Goal: Task Accomplishment & Management: Manage account settings

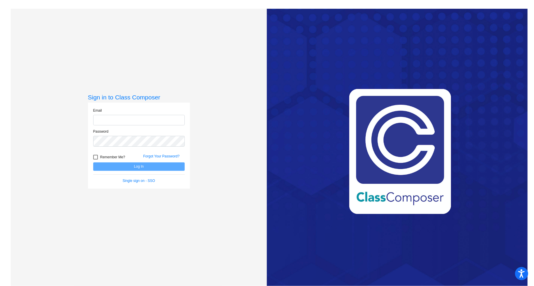
type input "d"
type input "[EMAIL_ADDRESS][DOMAIN_NAME]"
click at [93, 162] on button "Log In" at bounding box center [139, 166] width 92 height 8
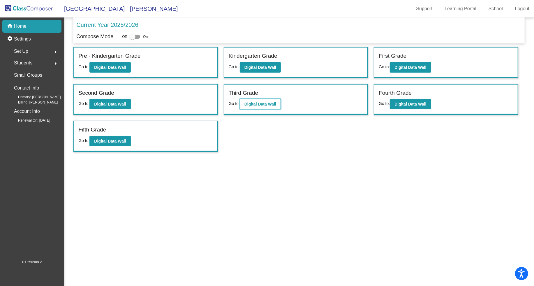
click at [273, 102] on b "Digital Data Wall" at bounding box center [261, 104] width 32 height 5
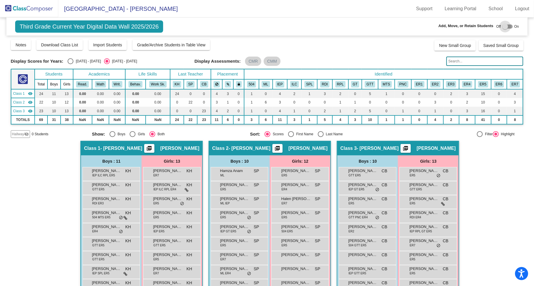
click at [508, 25] on div at bounding box center [508, 26] width 10 height 4
checkbox input "true"
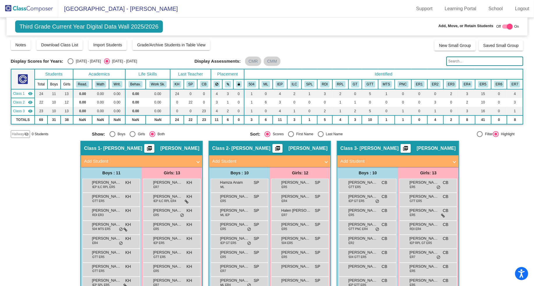
click at [26, 133] on mat-icon "visibility_off" at bounding box center [26, 134] width 5 height 5
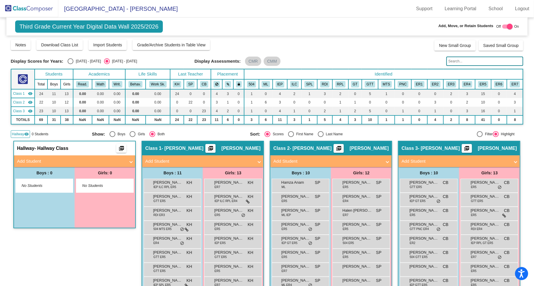
click at [128, 161] on span "Add Student" at bounding box center [73, 161] width 113 height 7
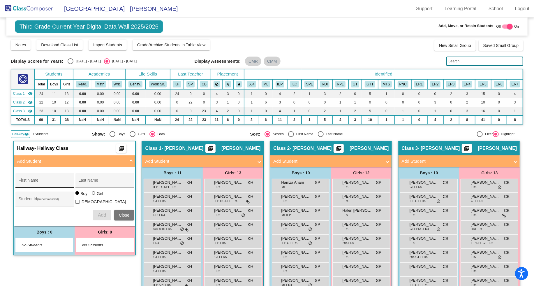
click at [49, 182] on input "First Name" at bounding box center [44, 182] width 52 height 5
type input "Egor"
type input "[PERSON_NAME]"
click at [27, 199] on input "Student Id (Recommended)" at bounding box center [44, 201] width 52 height 5
type input "30039032"
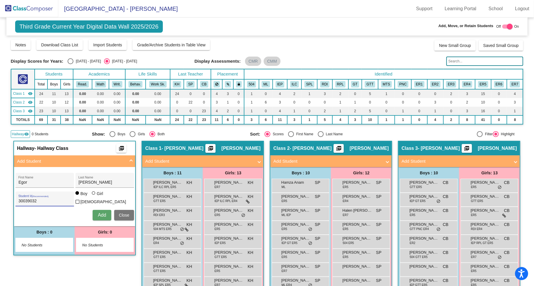
click at [102, 214] on span "Add" at bounding box center [102, 215] width 8 height 5
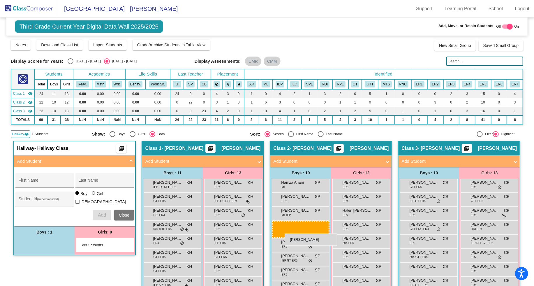
drag, startPoint x: 45, startPoint y: 244, endPoint x: 285, endPoint y: 233, distance: 240.4
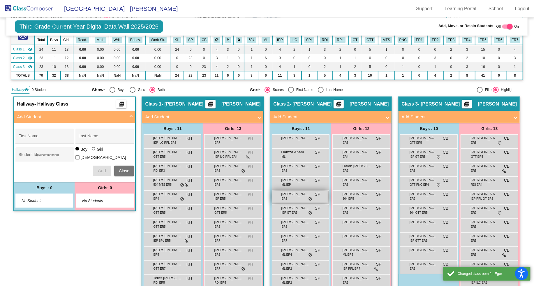
scroll to position [83, 0]
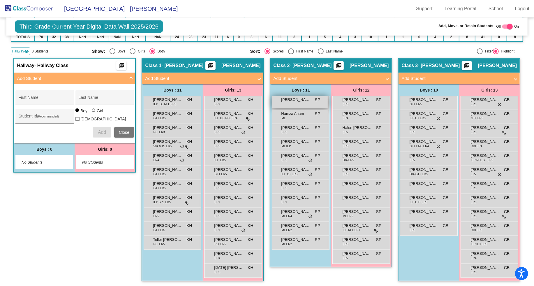
click at [298, 99] on span "[PERSON_NAME]" at bounding box center [295, 100] width 29 height 6
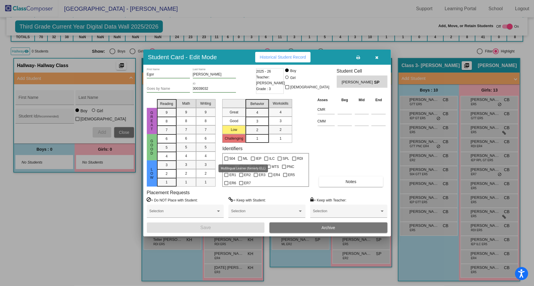
click at [241, 158] on div at bounding box center [240, 159] width 4 height 4
click at [240, 161] on input "ML" at bounding box center [240, 161] width 0 height 0
checkbox input "true"
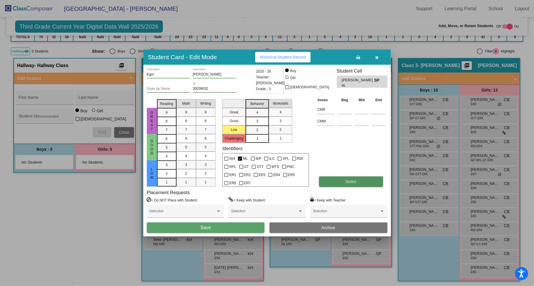
click at [337, 184] on button "Notes" at bounding box center [351, 181] width 64 height 10
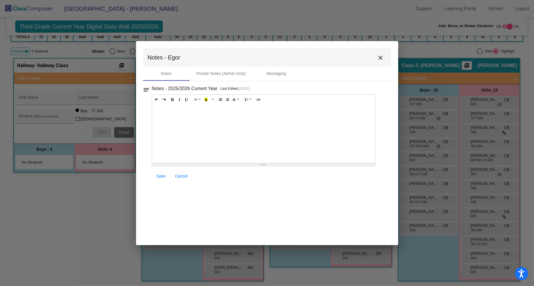
click at [174, 123] on div at bounding box center [264, 134] width 224 height 58
click at [159, 176] on span "Save" at bounding box center [161, 176] width 9 height 5
click at [380, 58] on mat-icon "close" at bounding box center [381, 57] width 7 height 7
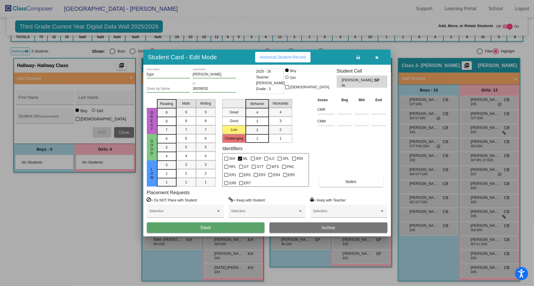
click at [378, 56] on icon "button" at bounding box center [376, 57] width 3 height 4
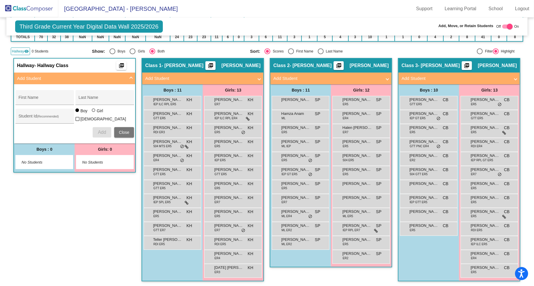
click at [21, 49] on span "Hallway" at bounding box center [18, 51] width 12 height 5
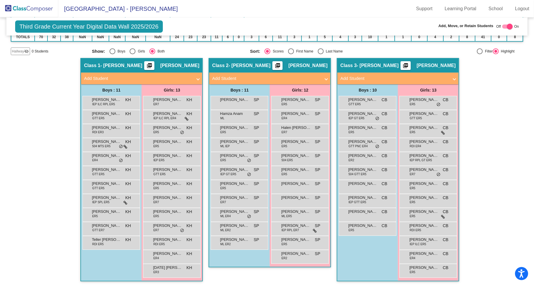
click at [503, 27] on div at bounding box center [508, 26] width 10 height 4
checkbox input "false"
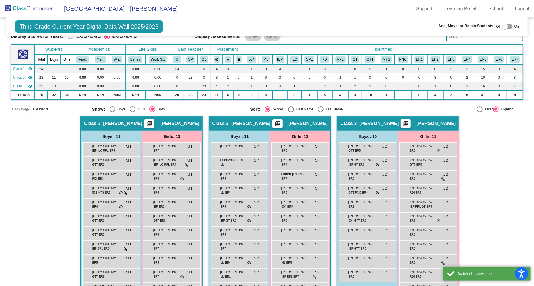
scroll to position [0, 0]
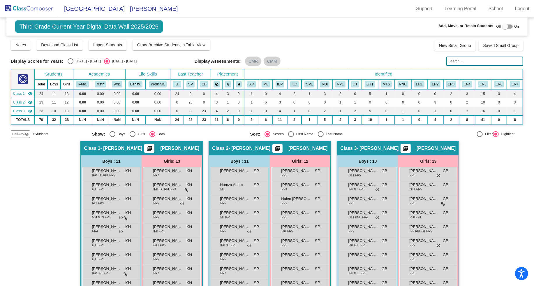
click at [36, 9] on img at bounding box center [29, 8] width 58 height 17
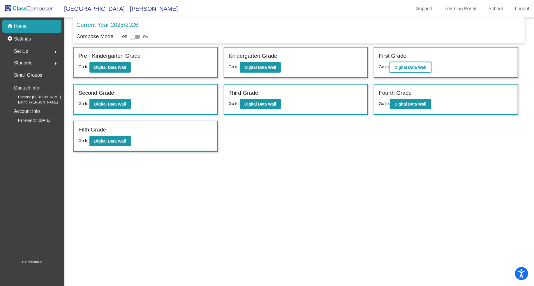
click at [413, 67] on b "Digital Data Wall" at bounding box center [411, 67] width 32 height 5
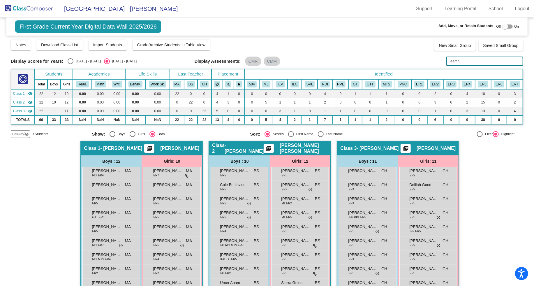
click at [460, 61] on input "text" at bounding box center [485, 61] width 77 height 9
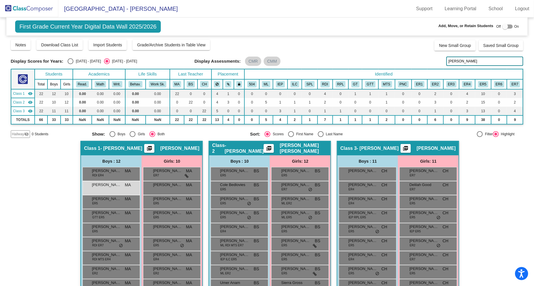
type input "[PERSON_NAME]"
click at [49, 211] on div "Hallway - Hallway Class picture_as_pdf Add Student First Name Last Name Student…" at bounding box center [267, 242] width 513 height 203
drag, startPoint x: 463, startPoint y: 60, endPoint x: 425, endPoint y: 61, distance: 38.5
click at [425, 61] on div "Display Scores for Years: [DATE] - [DATE] [DATE] - [DATE] Display Assessments: …" at bounding box center [267, 61] width 513 height 9
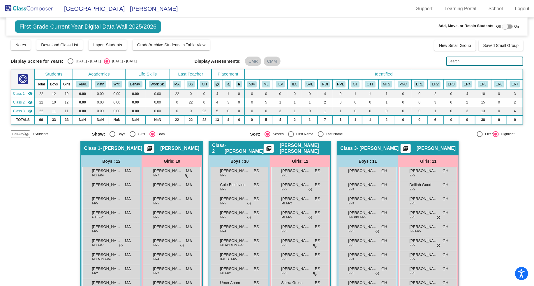
click at [42, 8] on img at bounding box center [29, 8] width 58 height 17
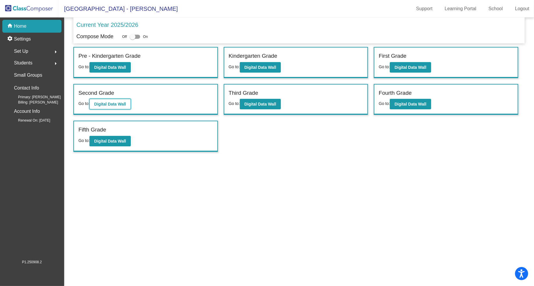
click at [112, 102] on b "Digital Data Wall" at bounding box center [110, 104] width 32 height 5
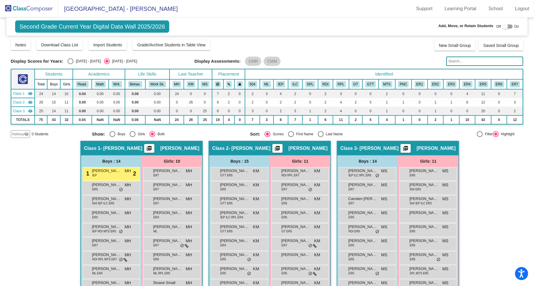
click at [468, 60] on input "text" at bounding box center [485, 61] width 77 height 9
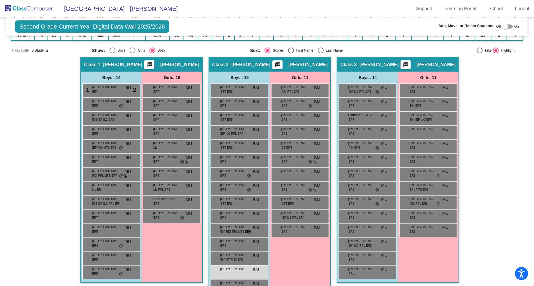
scroll to position [99, 0]
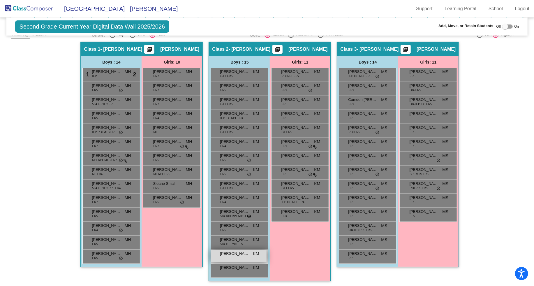
type input "[PERSON_NAME]"
click at [243, 252] on span "[PERSON_NAME]" at bounding box center [234, 254] width 29 height 6
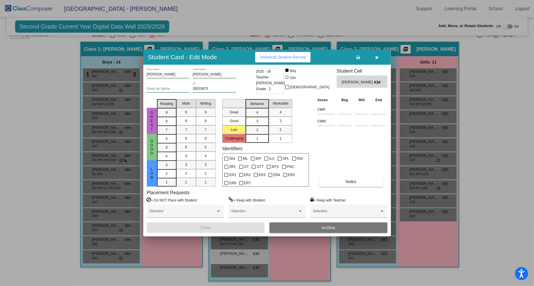
click at [360, 187] on div "[PERSON_NAME] First Name [PERSON_NAME] Last Name Goes by Name 30033675 ID 2025 …" at bounding box center [267, 150] width 241 height 165
click at [358, 180] on button "Notes" at bounding box center [351, 181] width 64 height 10
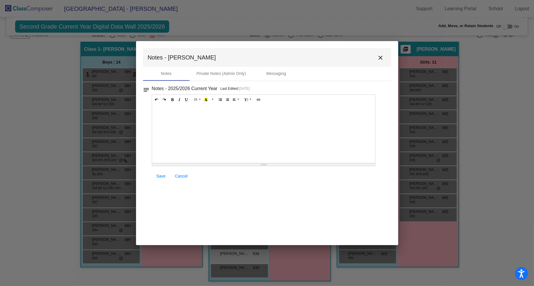
click at [201, 120] on div at bounding box center [264, 134] width 224 height 58
click at [161, 174] on span "Save" at bounding box center [161, 176] width 9 height 5
click at [161, 176] on span "Save" at bounding box center [161, 176] width 9 height 5
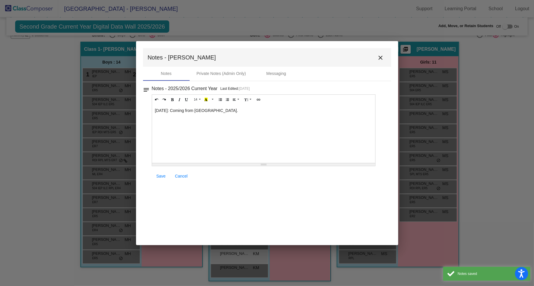
click at [382, 57] on mat-icon "close" at bounding box center [381, 57] width 7 height 7
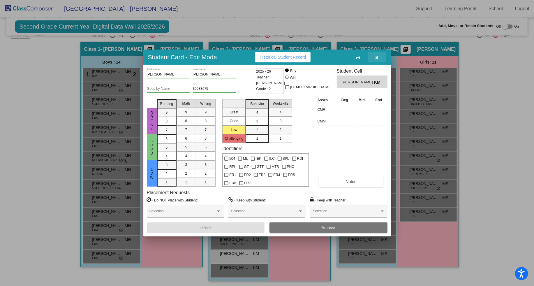
click at [375, 58] on icon "button" at bounding box center [376, 57] width 3 height 4
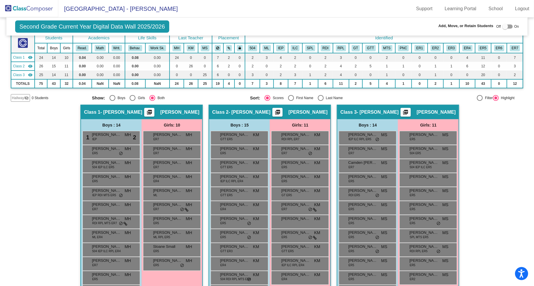
scroll to position [0, 0]
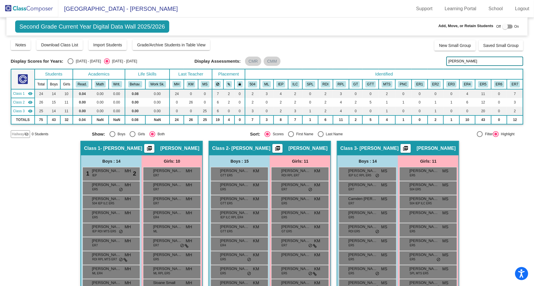
drag, startPoint x: 481, startPoint y: 62, endPoint x: 435, endPoint y: 62, distance: 45.5
click at [435, 62] on div "Display Scores for Years: [DATE] - [DATE] [DATE] - [DATE] Display Assessments: …" at bounding box center [267, 61] width 513 height 9
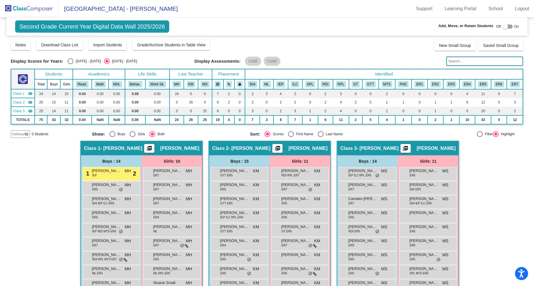
click at [35, 8] on img at bounding box center [29, 8] width 58 height 17
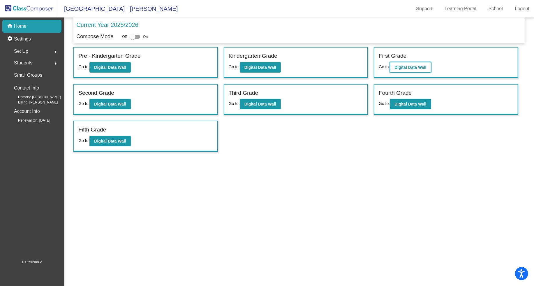
click at [415, 66] on b "Digital Data Wall" at bounding box center [411, 67] width 32 height 5
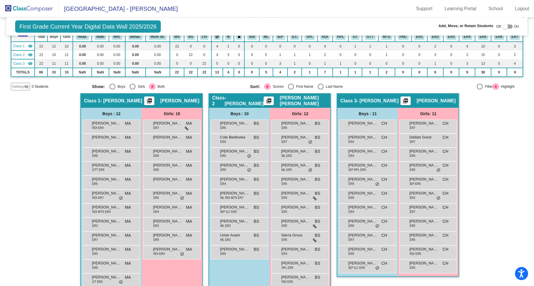
scroll to position [50, 0]
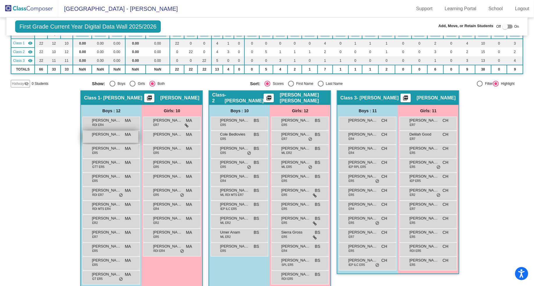
click at [114, 135] on span "[PERSON_NAME]" at bounding box center [106, 134] width 29 height 6
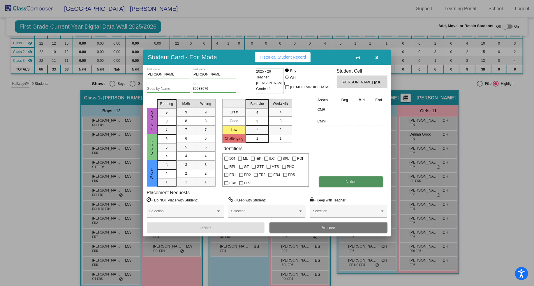
click at [347, 182] on span "Notes" at bounding box center [351, 181] width 11 height 5
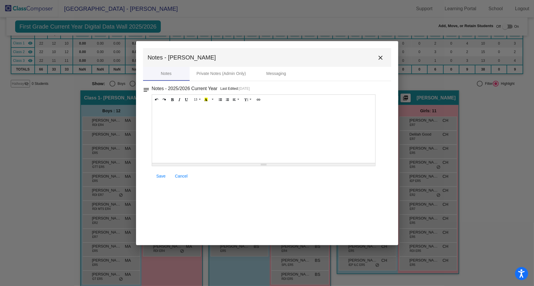
click at [214, 110] on div at bounding box center [264, 134] width 224 height 58
click at [164, 175] on span "Save" at bounding box center [161, 176] width 9 height 5
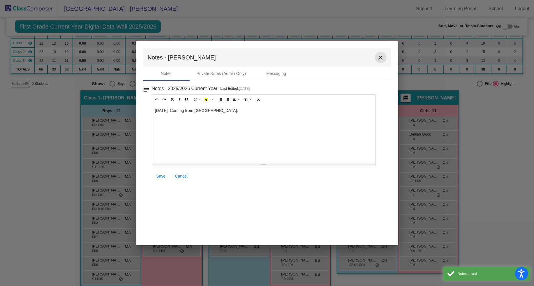
click at [383, 57] on mat-icon "close" at bounding box center [381, 57] width 7 height 7
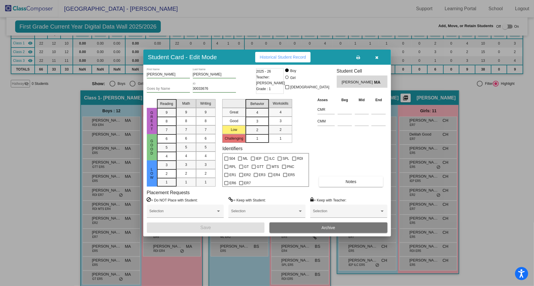
click at [378, 58] on icon "button" at bounding box center [376, 57] width 3 height 4
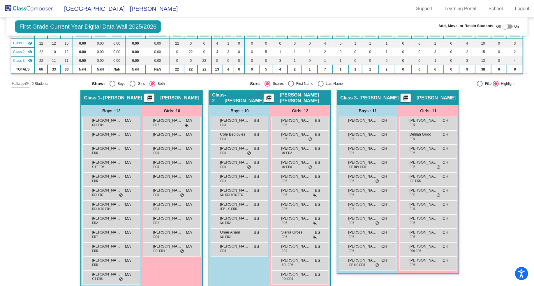
click at [496, 138] on div "Hallway - Hallway Class picture_as_pdf Add Student First Name Last Name Student…" at bounding box center [267, 191] width 513 height 203
click at [38, 6] on img at bounding box center [29, 8] width 58 height 17
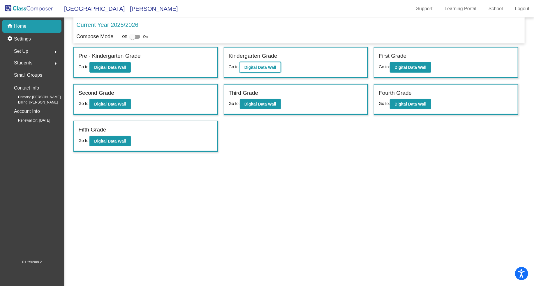
click at [260, 67] on b "Digital Data Wall" at bounding box center [261, 67] width 32 height 5
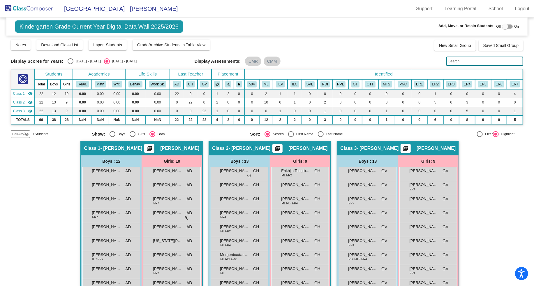
click at [460, 60] on input "text" at bounding box center [485, 61] width 77 height 9
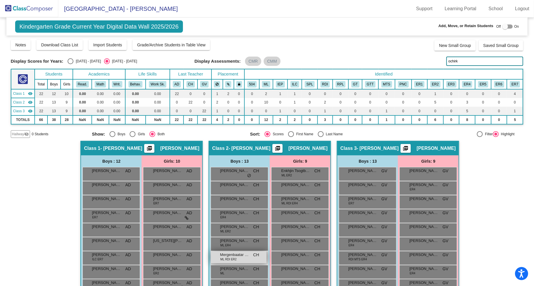
type input "ochirk"
click at [244, 258] on div "Mergenbaatar Ochirkhuyag ML RDI ER2 CH lock do_not_disturb_alt" at bounding box center [239, 257] width 56 height 12
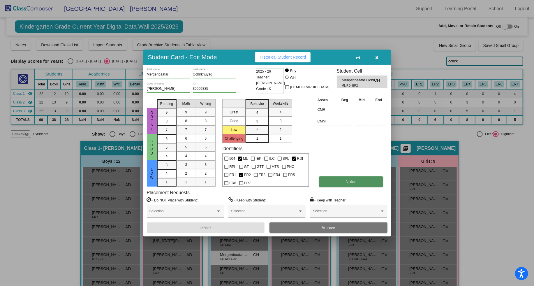
click at [349, 179] on span "Notes" at bounding box center [351, 181] width 11 height 5
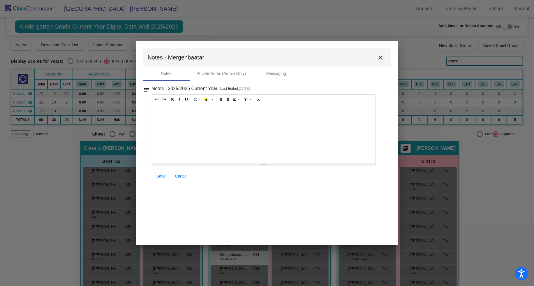
click at [171, 110] on div at bounding box center [264, 134] width 224 height 58
click at [162, 176] on span "Save" at bounding box center [161, 176] width 9 height 5
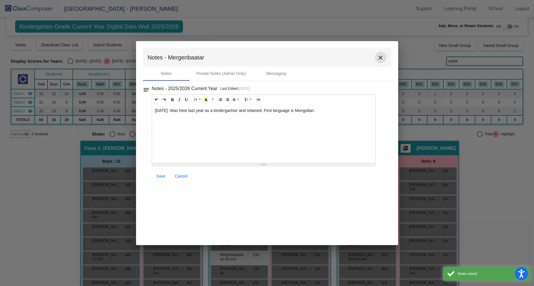
click at [382, 57] on mat-icon "close" at bounding box center [381, 57] width 7 height 7
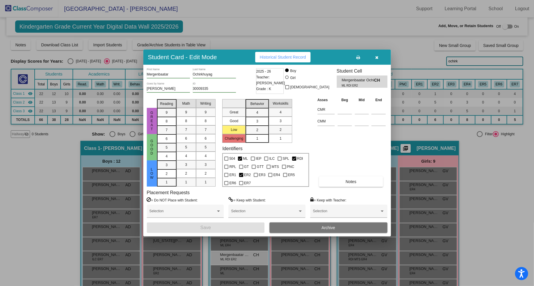
click at [377, 57] on icon "button" at bounding box center [376, 57] width 3 height 4
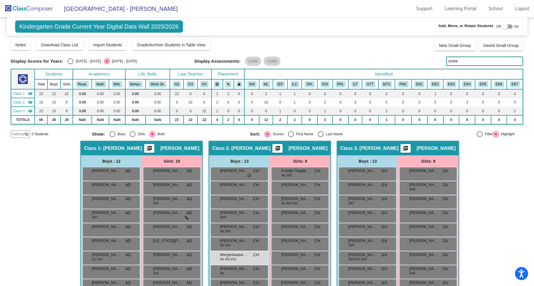
click at [34, 8] on img at bounding box center [29, 8] width 58 height 17
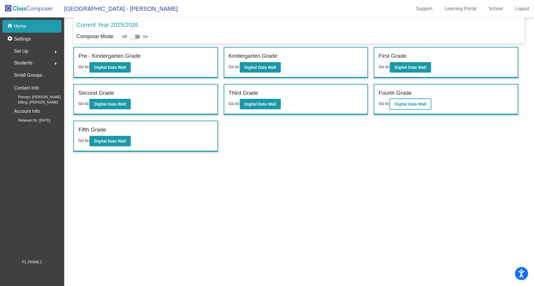
click at [419, 106] on button "Digital Data Wall" at bounding box center [410, 104] width 41 height 10
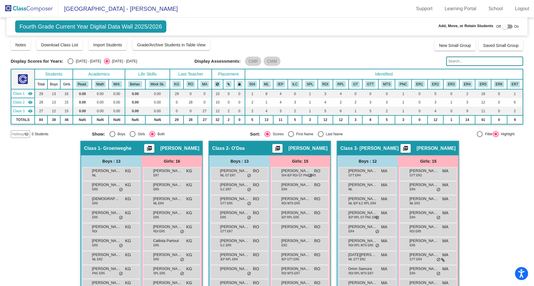
click at [465, 60] on input "text" at bounding box center [485, 61] width 77 height 9
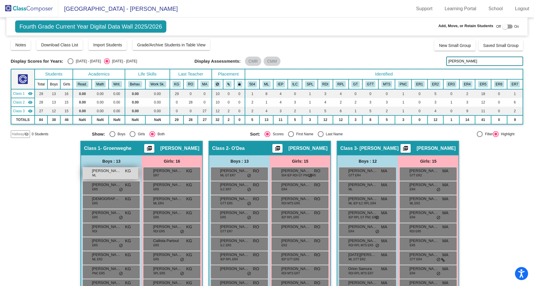
type input "[PERSON_NAME]"
click at [117, 172] on span "[PERSON_NAME]" at bounding box center [106, 171] width 29 height 6
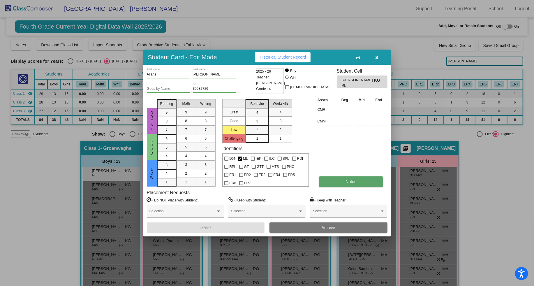
click at [353, 180] on span "Notes" at bounding box center [351, 181] width 11 height 5
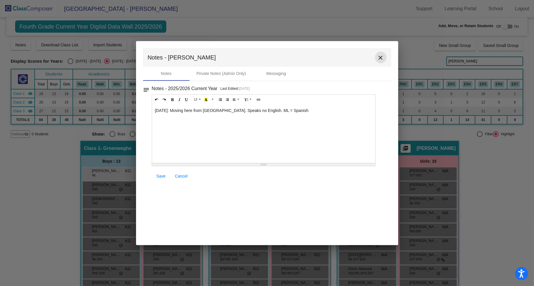
click at [381, 57] on mat-icon "close" at bounding box center [381, 57] width 7 height 7
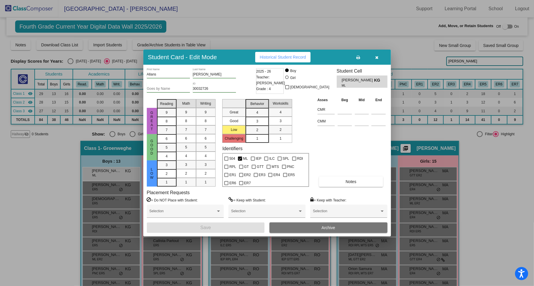
click at [381, 57] on button "button" at bounding box center [377, 57] width 19 height 10
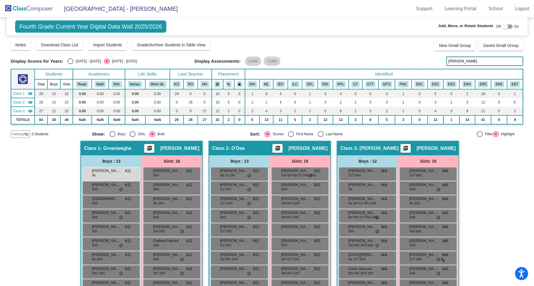
drag, startPoint x: 466, startPoint y: 60, endPoint x: 437, endPoint y: 60, distance: 28.6
click at [437, 60] on div "Display Scores for Years: [DATE] - [DATE] [DATE] - [DATE] Display Assessments: …" at bounding box center [267, 61] width 513 height 9
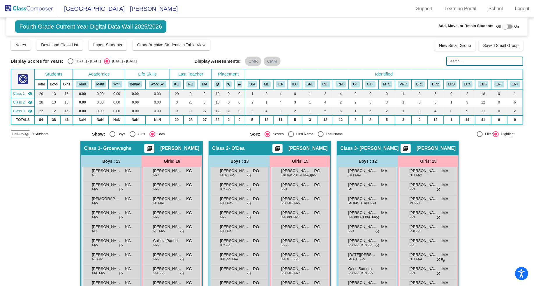
click at [30, 7] on img at bounding box center [29, 8] width 58 height 17
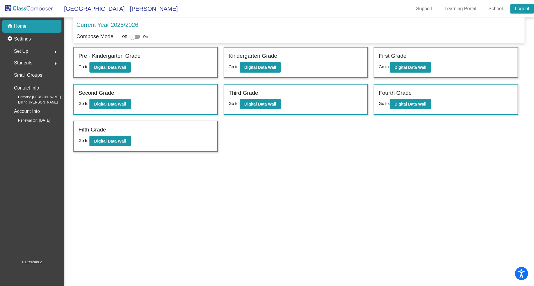
click at [519, 8] on link "Logout" at bounding box center [523, 8] width 24 height 9
